Goal: Task Accomplishment & Management: Complete application form

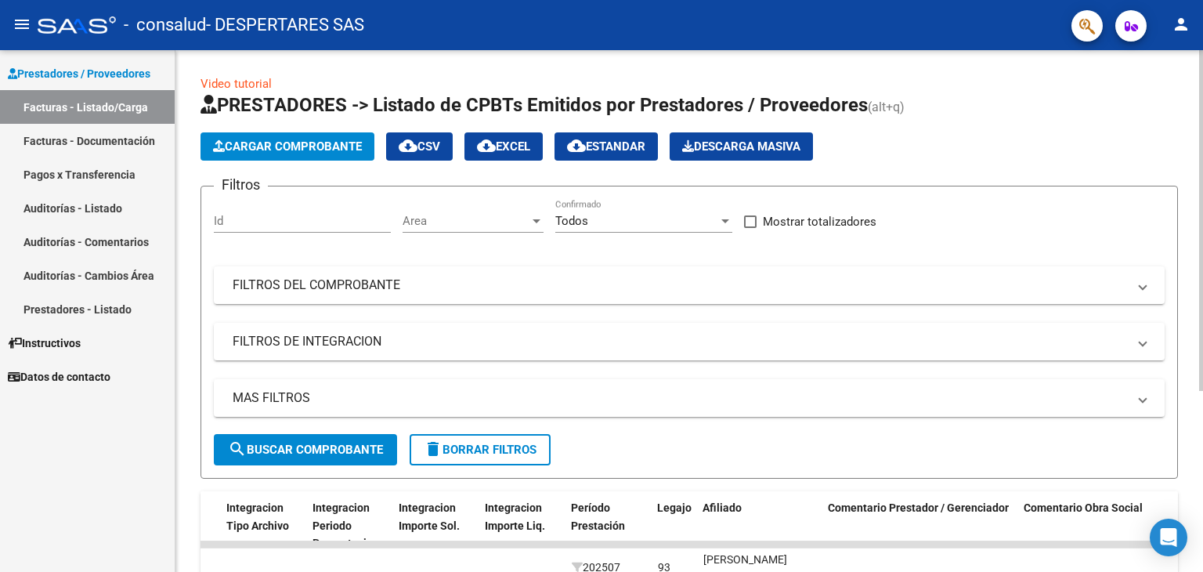
click at [1202, 228] on div at bounding box center [1201, 220] width 4 height 341
click at [238, 146] on span "Cargar Comprobante" at bounding box center [287, 146] width 149 height 14
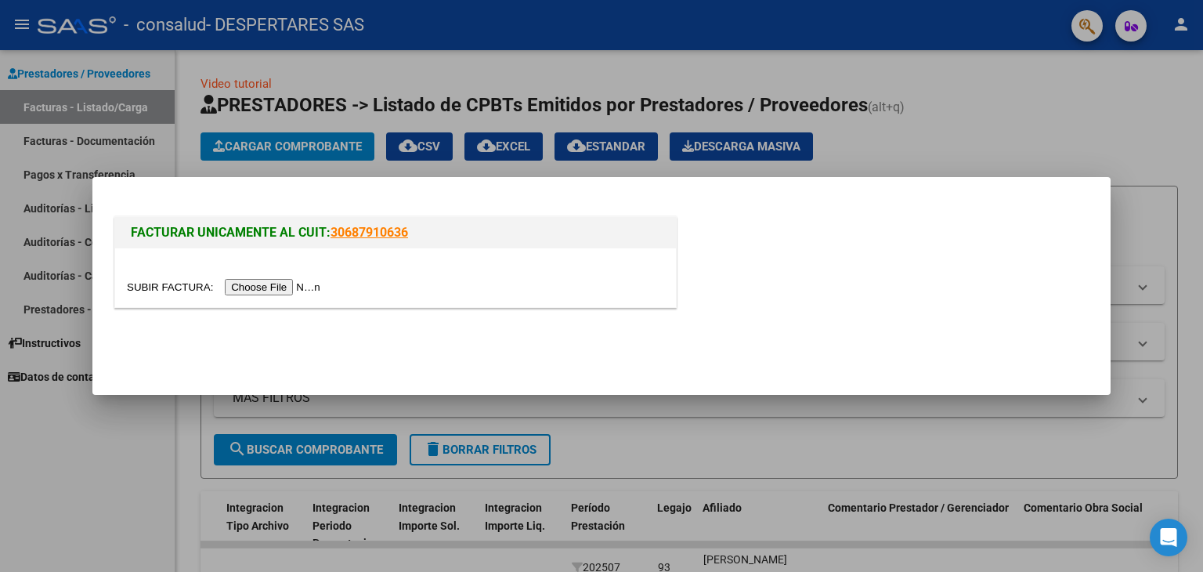
click at [250, 283] on input "file" at bounding box center [226, 287] width 198 height 16
click at [307, 289] on input "file" at bounding box center [226, 287] width 198 height 16
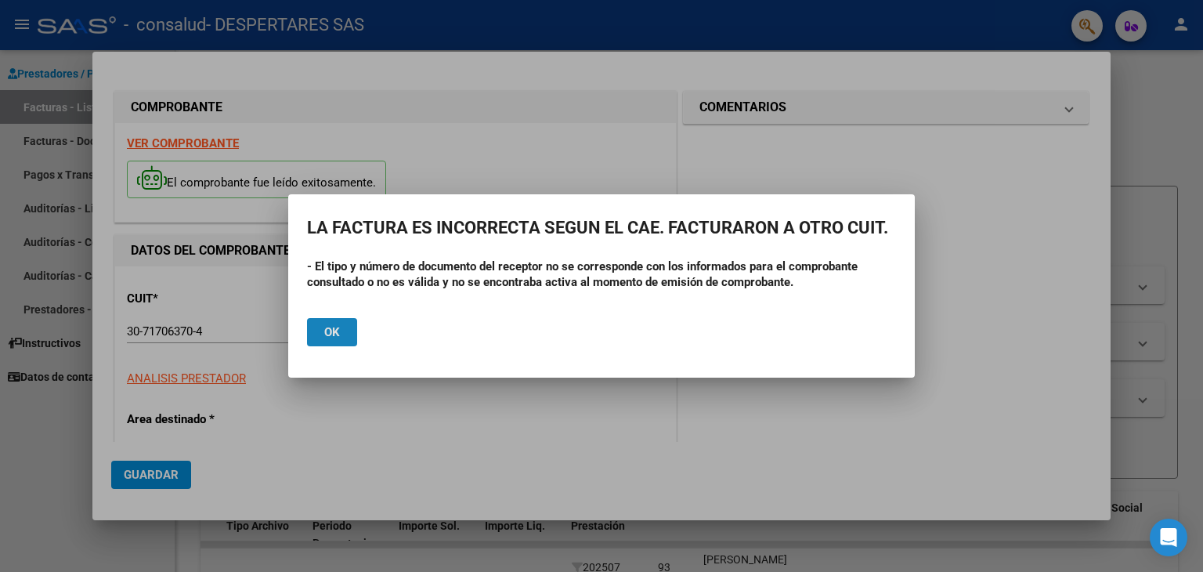
click at [335, 340] on button "Ok" at bounding box center [332, 332] width 50 height 28
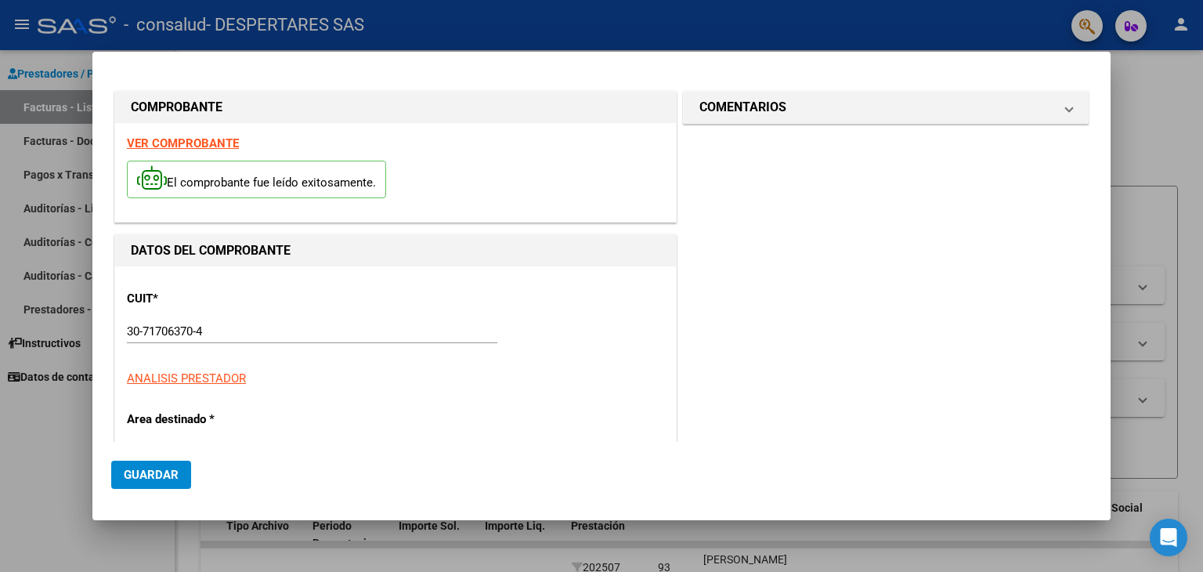
click at [1197, 176] on div at bounding box center [601, 286] width 1203 height 572
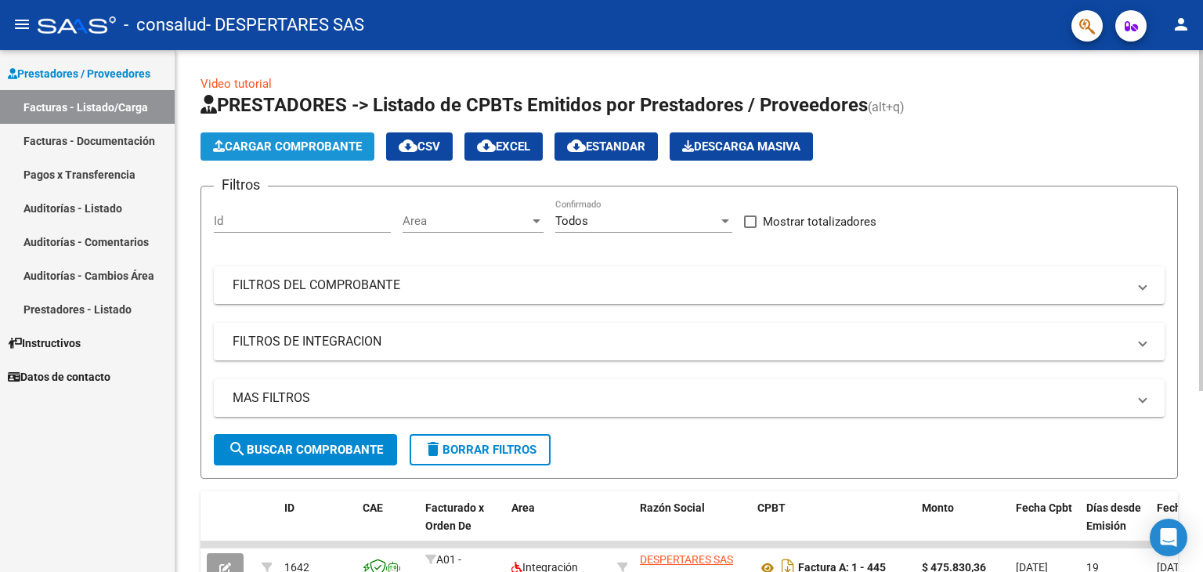
click at [272, 140] on span "Cargar Comprobante" at bounding box center [287, 146] width 149 height 14
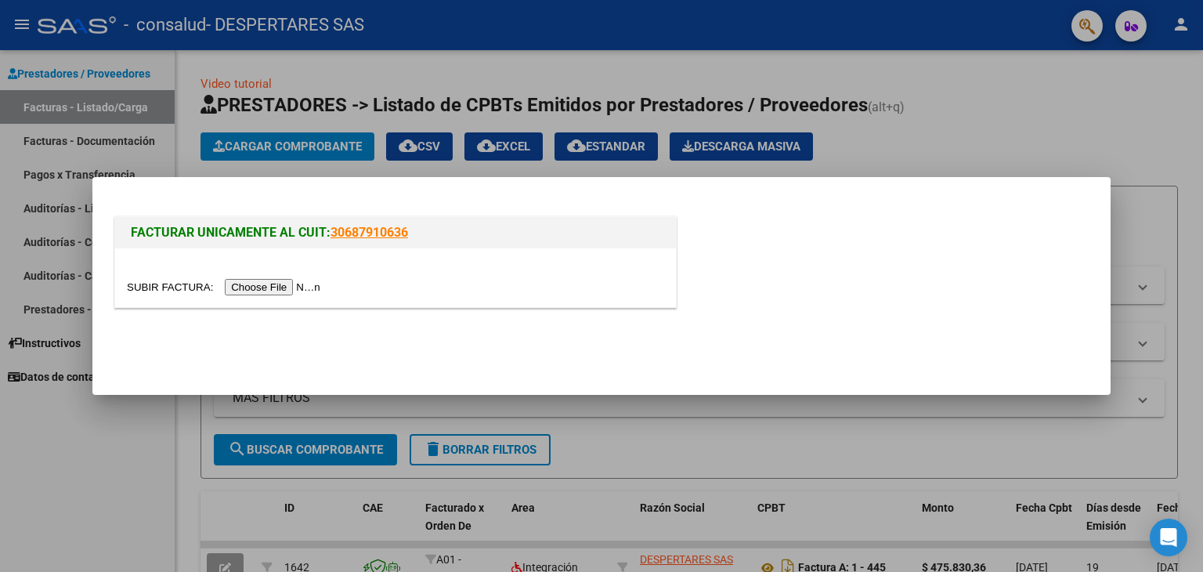
click at [266, 283] on input "file" at bounding box center [226, 287] width 198 height 16
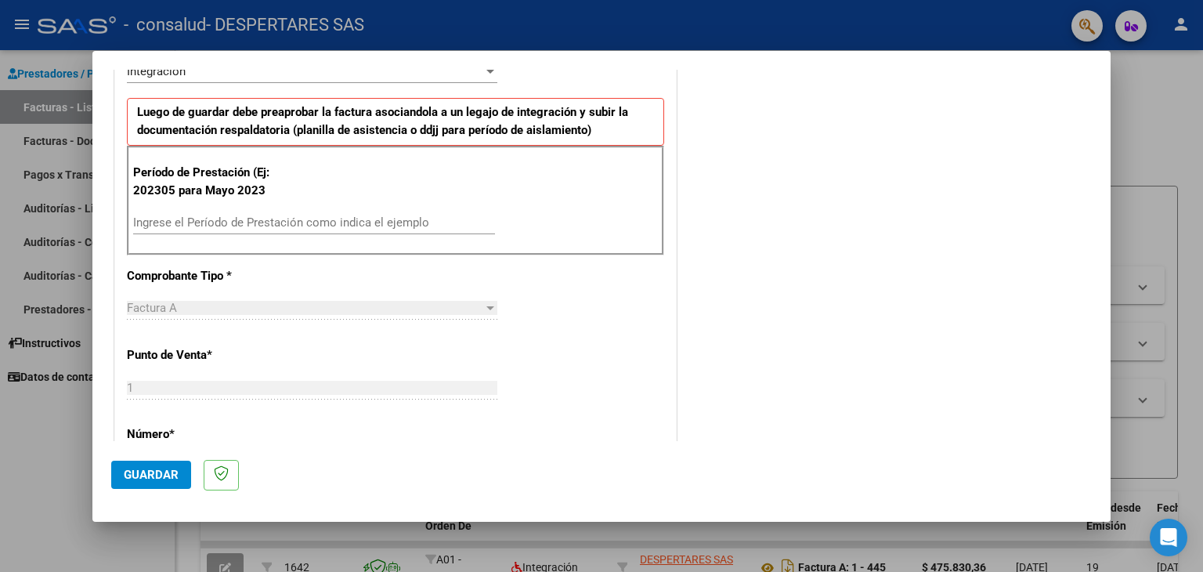
scroll to position [393, 0]
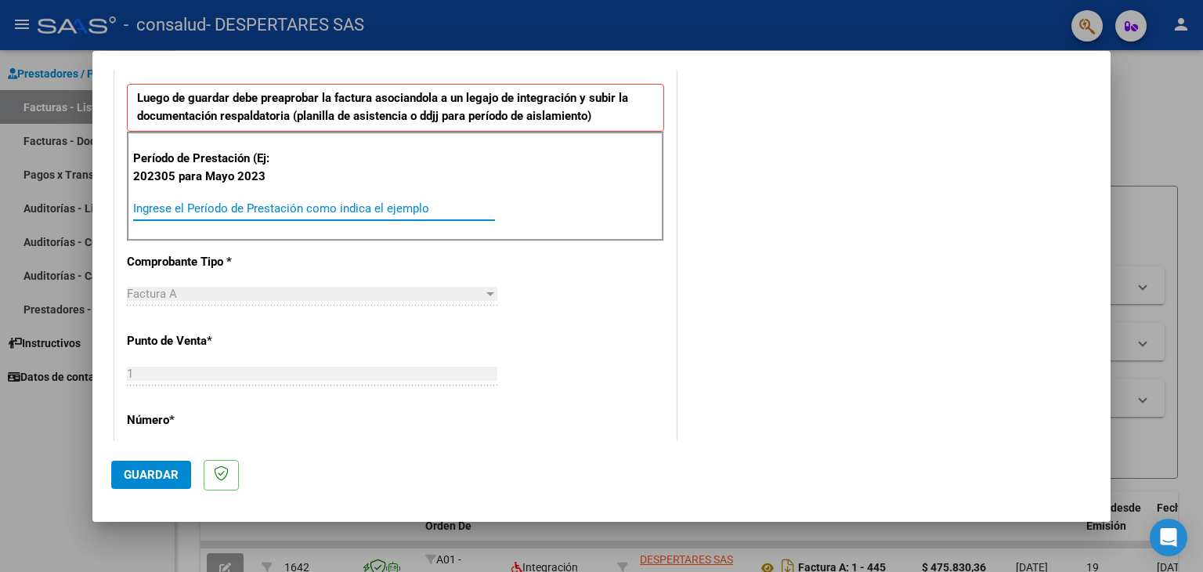
click at [250, 206] on input "Ingrese el Período de Prestación como indica el ejemplo" at bounding box center [314, 208] width 362 height 14
type input "202503"
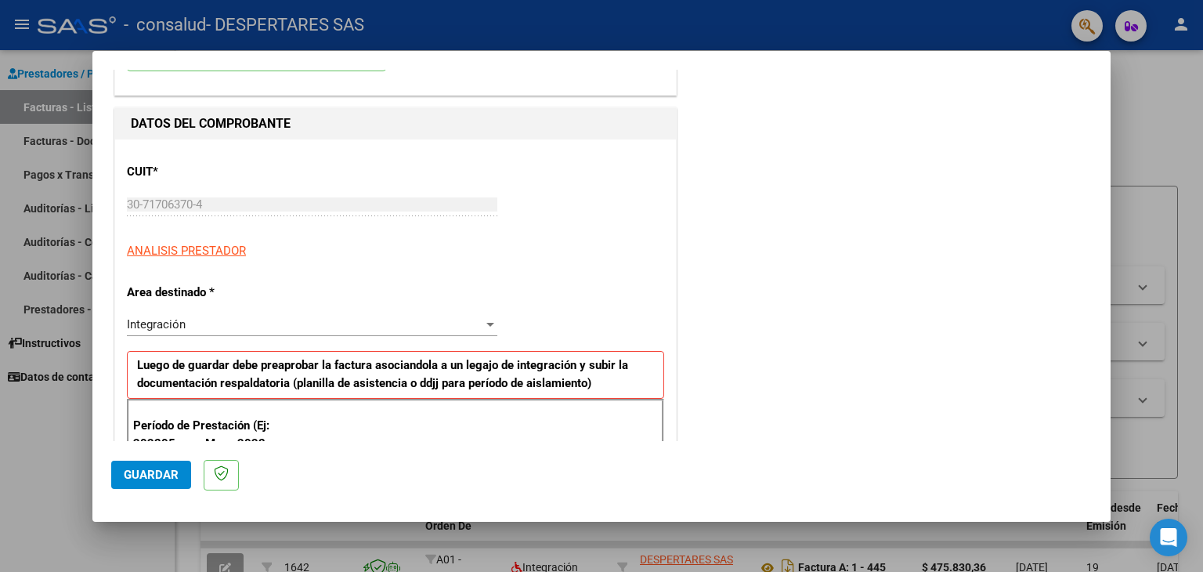
scroll to position [0, 0]
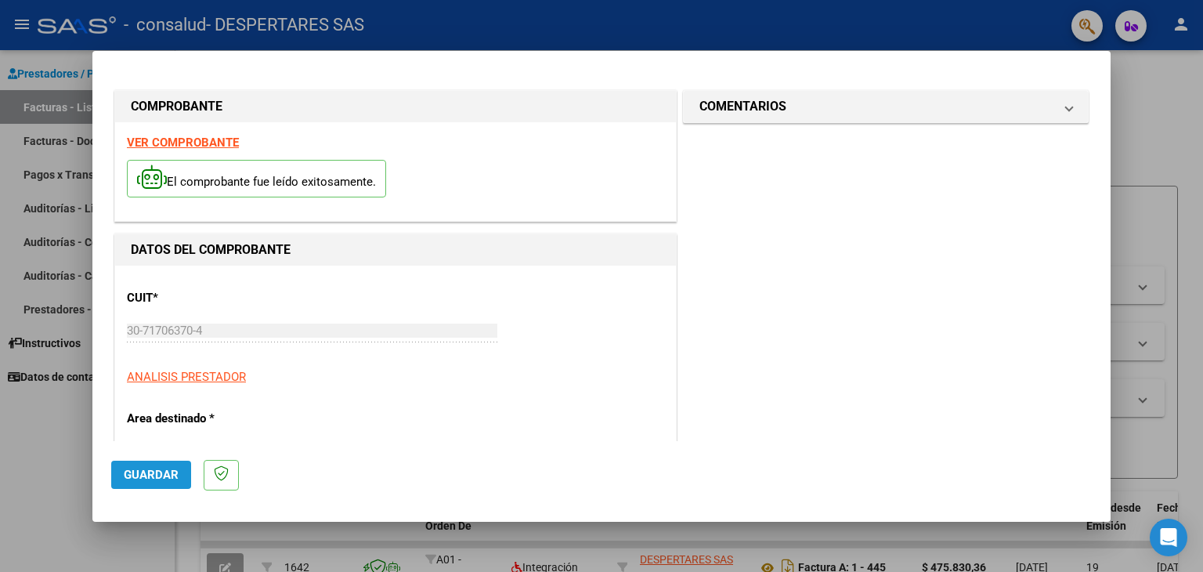
click at [139, 472] on span "Guardar" at bounding box center [151, 474] width 55 height 14
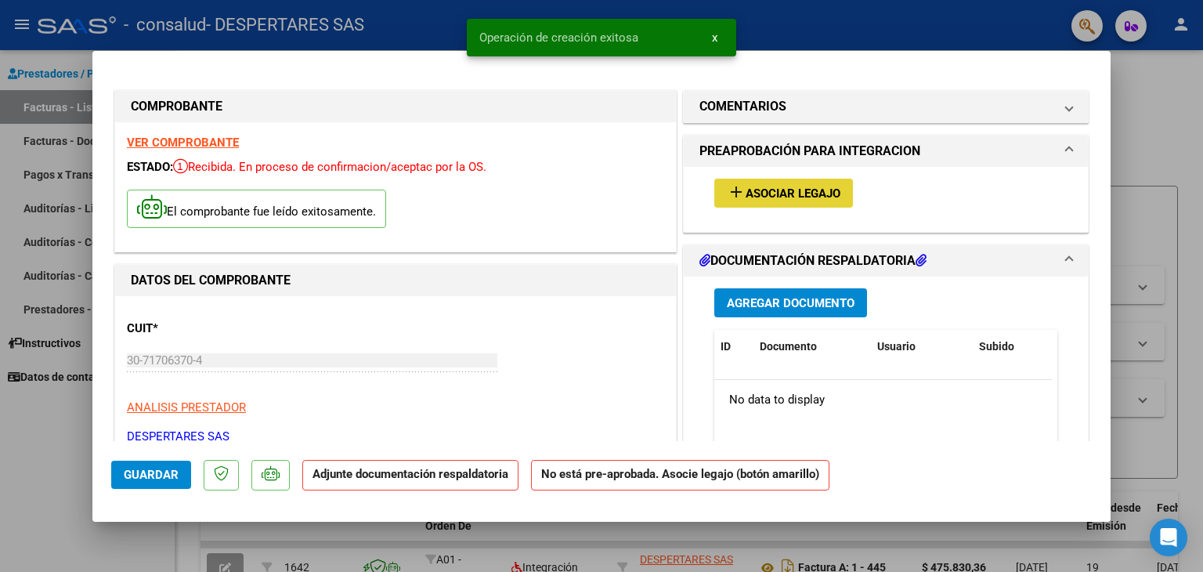
click at [774, 196] on span "Asociar Legajo" at bounding box center [792, 193] width 95 height 14
